Goal: Communication & Community: Answer question/provide support

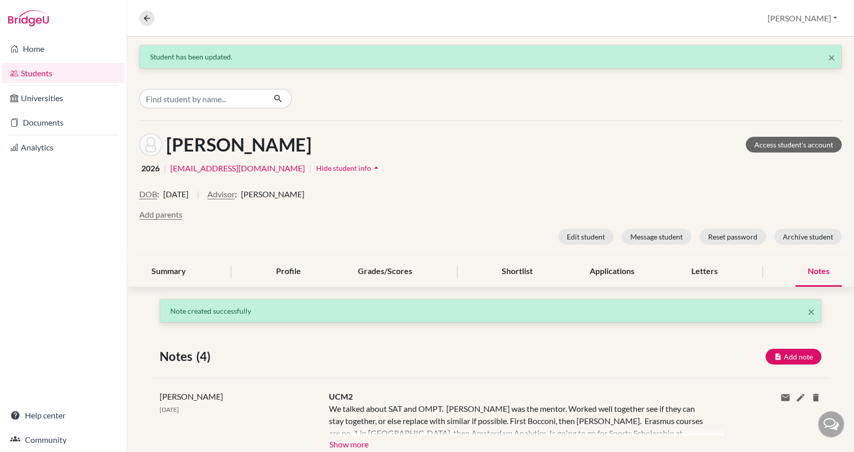
scroll to position [203, 0]
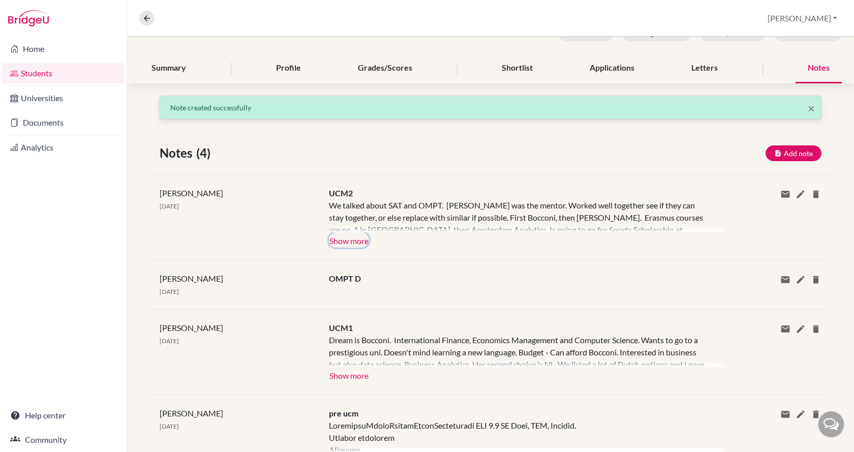
click at [353, 241] on button "Show more" at bounding box center [349, 239] width 40 height 15
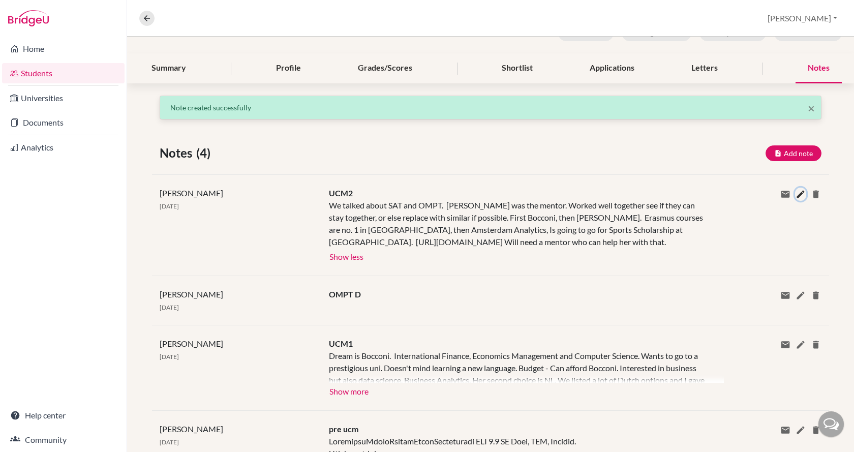
click at [795, 197] on icon at bounding box center [800, 194] width 10 height 10
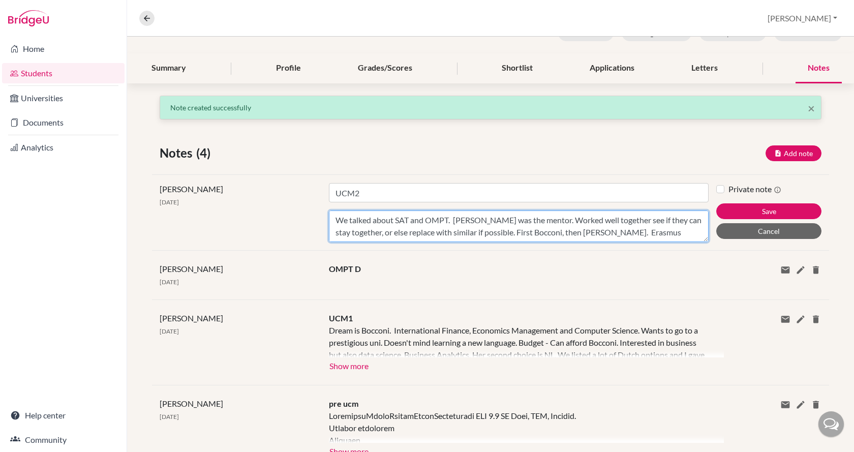
click at [663, 234] on textarea "We talked about SAT and OMPT. [PERSON_NAME] was the mentor. Worked well togethe…" at bounding box center [519, 226] width 380 height 32
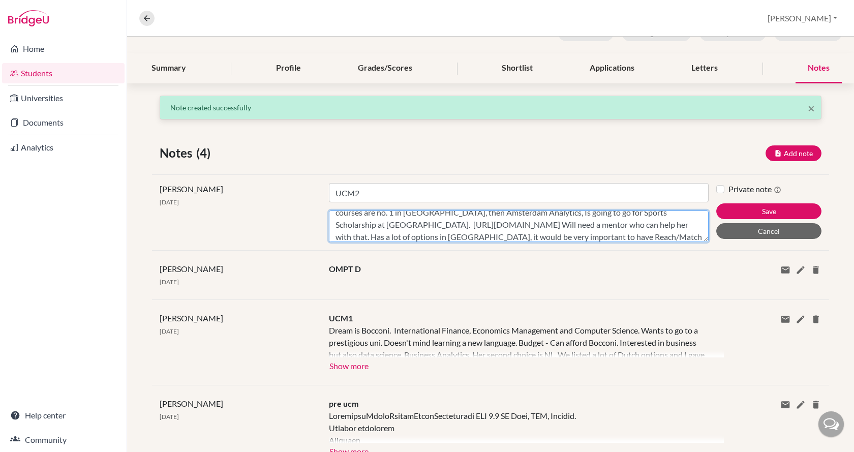
scroll to position [44, 0]
type textarea "We talked about SAT and OMPT. [PERSON_NAME] was the mentor. Worked well togethe…"
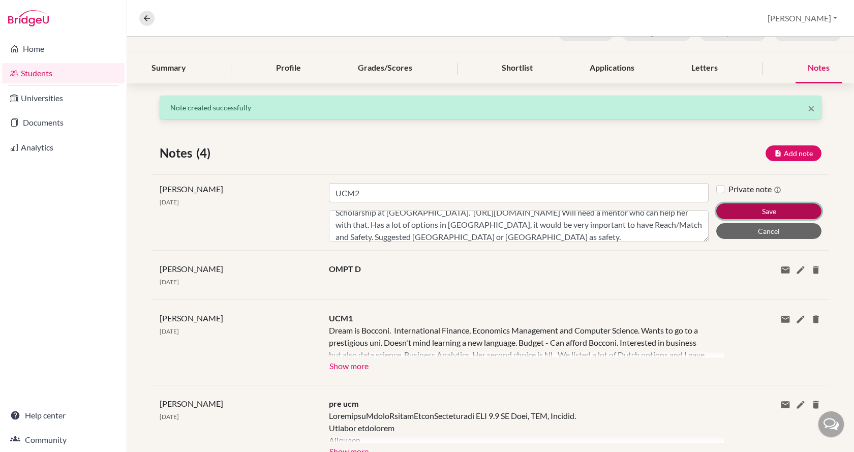
click at [777, 213] on button "Save" at bounding box center [768, 211] width 105 height 16
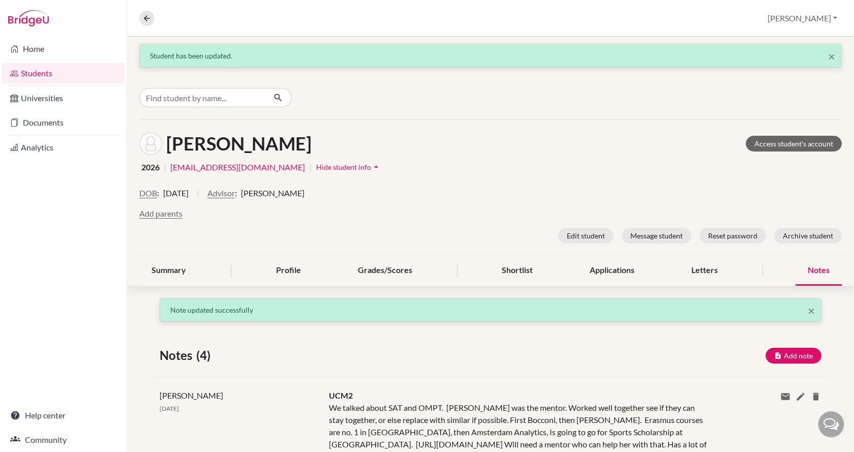
scroll to position [0, 0]
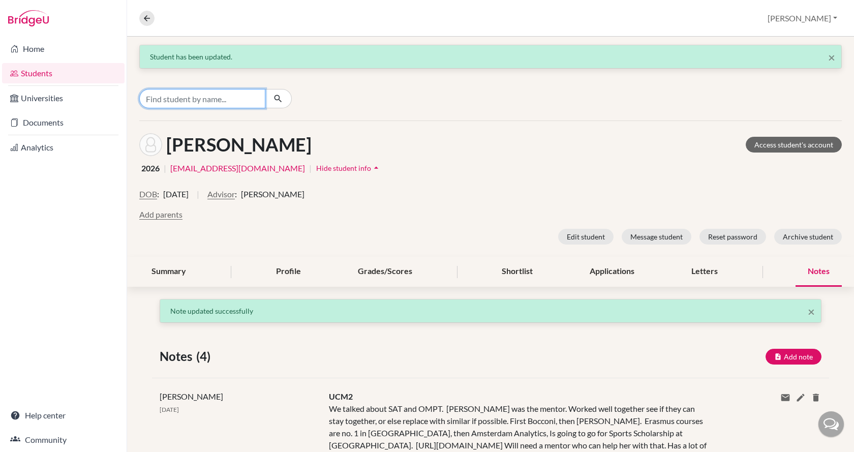
click at [213, 97] on input "Find student by name..." at bounding box center [202, 98] width 126 height 19
type input "b"
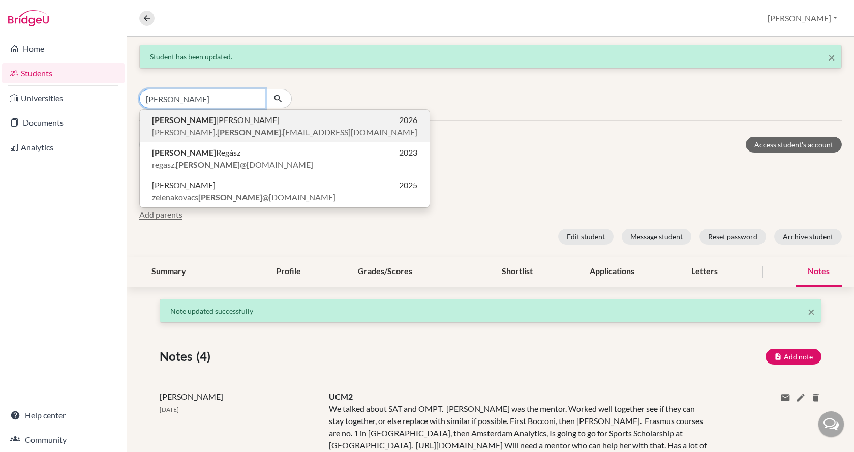
type input "[PERSON_NAME]"
click at [213, 135] on span "[PERSON_NAME]. [PERSON_NAME] .[EMAIL_ADDRESS][DOMAIN_NAME]" at bounding box center [284, 132] width 265 height 12
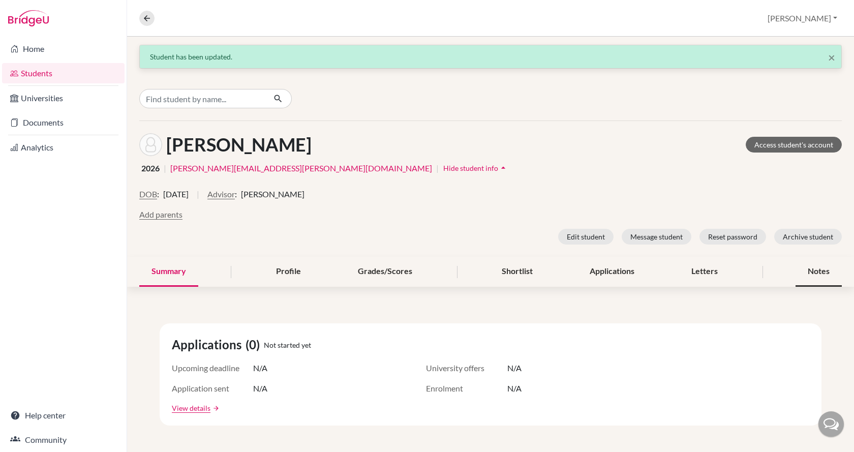
click at [801, 270] on div "Notes" at bounding box center [818, 272] width 46 height 30
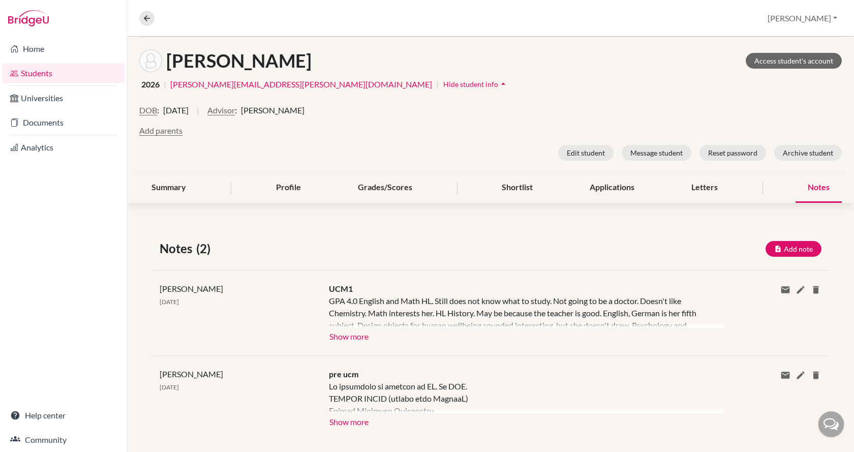
scroll to position [97, 0]
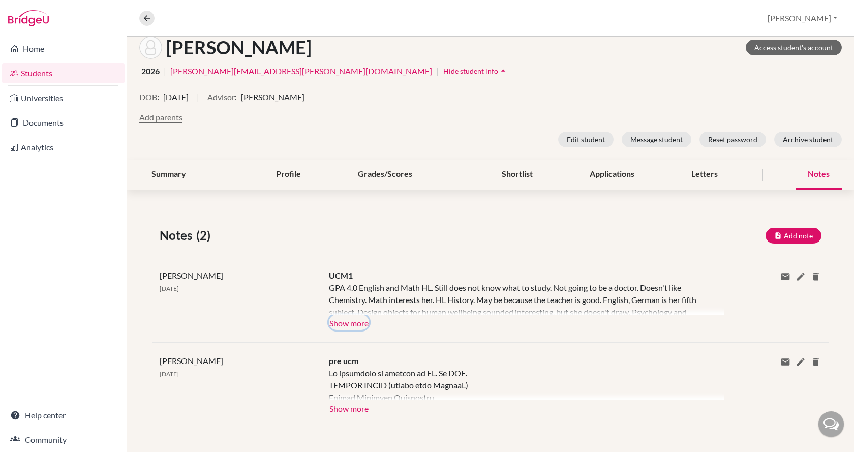
click at [350, 325] on button "Show more" at bounding box center [349, 322] width 40 height 15
